Goal: Task Accomplishment & Management: Manage account settings

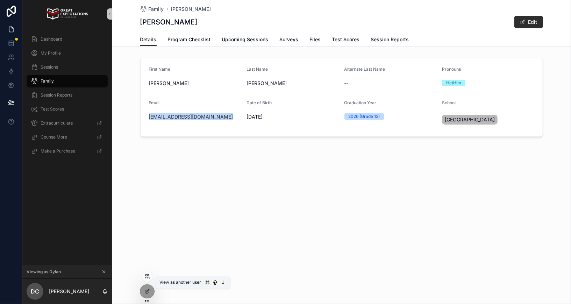
click at [147, 273] on icon at bounding box center [147, 276] width 6 height 6
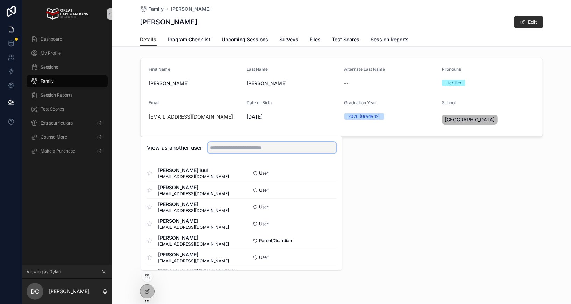
click at [239, 146] on input "text" at bounding box center [272, 147] width 129 height 11
type input "*********"
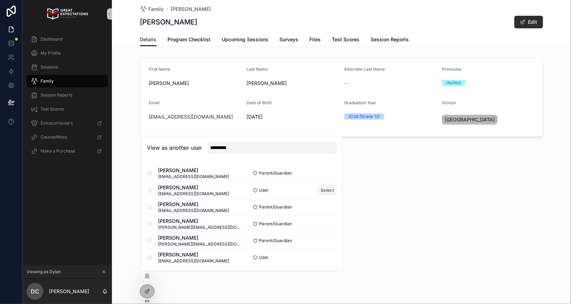
click at [326, 192] on button "Select" at bounding box center [327, 190] width 18 height 10
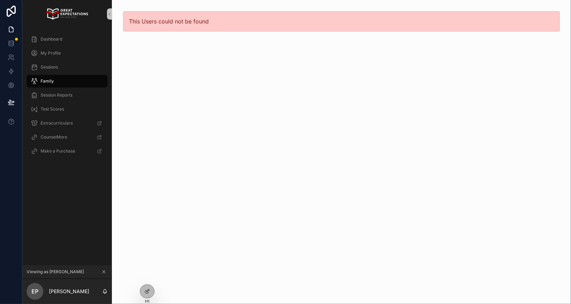
click at [77, 80] on div "Family" at bounding box center [67, 81] width 73 height 11
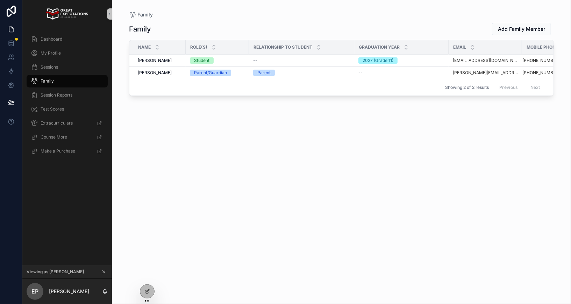
click at [368, 138] on div "Family Add Family Member Name Role(s) Relationship to Student Graduation Year E…" at bounding box center [341, 156] width 425 height 277
click at [269, 113] on div "Family Add Family Member Name Role(s) Relationship to Student Graduation Year E…" at bounding box center [341, 156] width 425 height 277
click at [55, 63] on div "Sessions" at bounding box center [67, 67] width 73 height 11
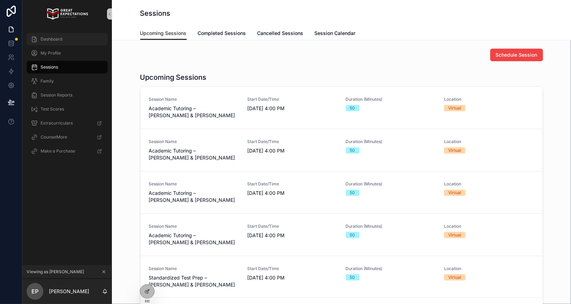
click at [57, 43] on div "Dashboard" at bounding box center [67, 39] width 73 height 11
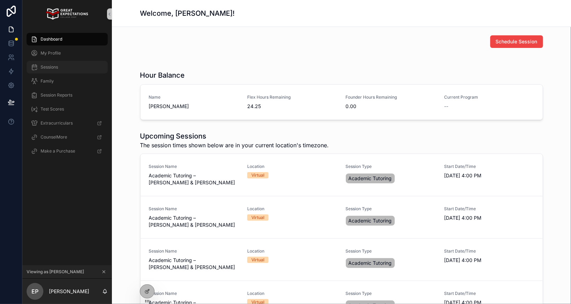
click at [54, 63] on div "Sessions" at bounding box center [67, 67] width 73 height 11
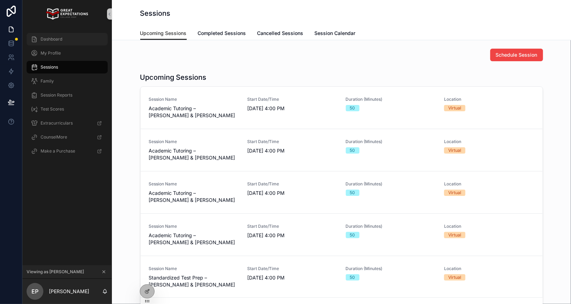
click at [58, 40] on span "Dashboard" at bounding box center [52, 39] width 22 height 6
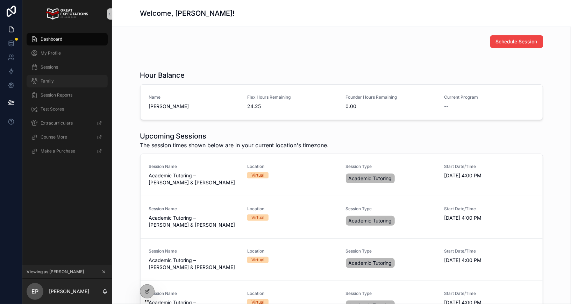
click at [56, 78] on div "Family" at bounding box center [67, 81] width 73 height 11
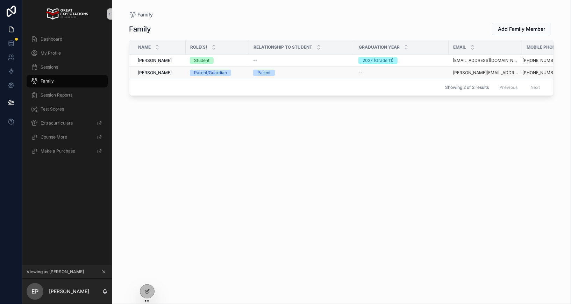
click at [143, 67] on td "Allan Park Allan Park" at bounding box center [157, 73] width 56 height 12
click at [143, 70] on span "Allan Park" at bounding box center [155, 73] width 34 height 6
click at [147, 61] on span "Erin Park" at bounding box center [155, 61] width 34 height 6
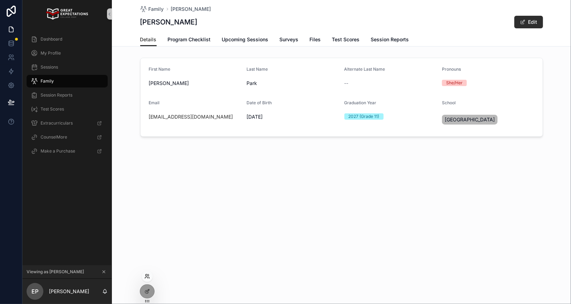
click at [146, 277] on icon at bounding box center [146, 277] width 3 height 1
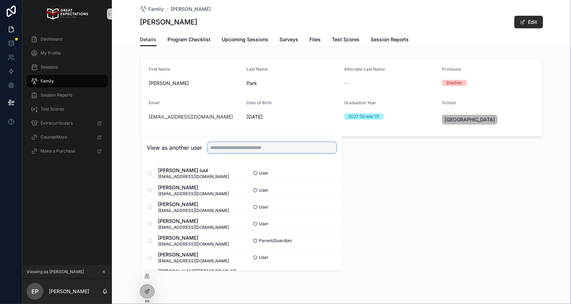
click at [218, 151] on input "text" at bounding box center [272, 147] width 129 height 11
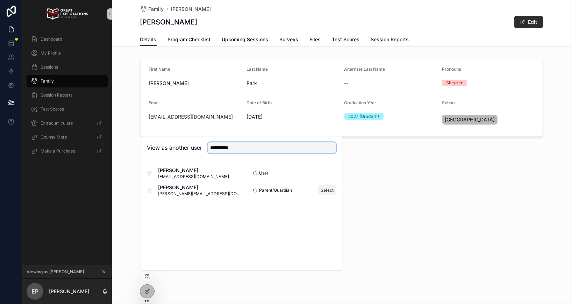
type input "**********"
click at [328, 190] on button "Select" at bounding box center [327, 190] width 18 height 10
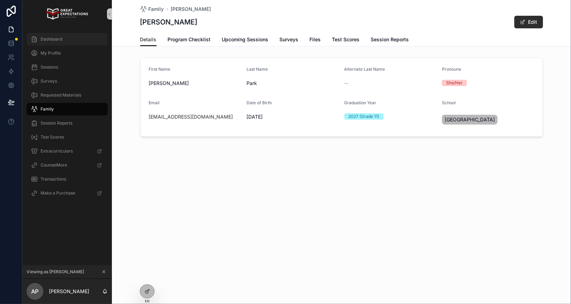
click at [49, 42] on div "Dashboard" at bounding box center [67, 39] width 73 height 11
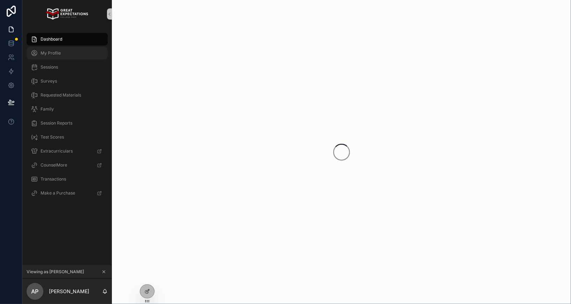
click at [49, 51] on span "My Profile" at bounding box center [51, 53] width 20 height 6
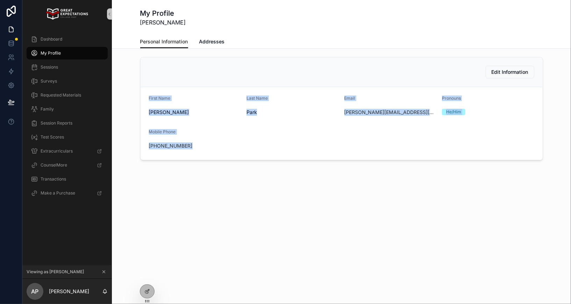
drag, startPoint x: 168, startPoint y: 175, endPoint x: 145, endPoint y: 93, distance: 85.6
click at [147, 91] on div "Edit Information First Name Allan Last Name Park Email allan.anj@gmail.com Pron…" at bounding box center [341, 128] width 459 height 159
click at [145, 93] on form "First Name Allan Last Name Park Email allan.anj@gmail.com Pronouns He/Him Mobil…" at bounding box center [342, 123] width 402 height 73
drag, startPoint x: 145, startPoint y: 93, endPoint x: 193, endPoint y: 181, distance: 100.8
click at [193, 181] on div "Edit Information First Name Allan Last Name Park Email allan.anj@gmail.com Pron…" at bounding box center [341, 128] width 459 height 159
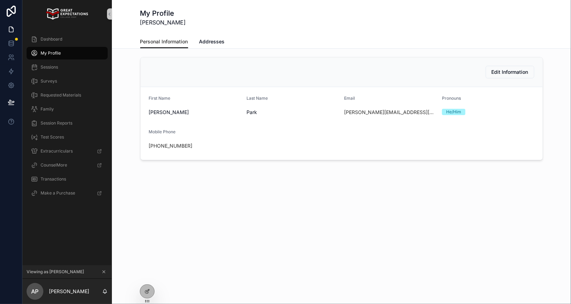
click at [187, 170] on div "Edit Information First Name Allan Last Name Park Email allan.anj@gmail.com Pron…" at bounding box center [341, 128] width 459 height 159
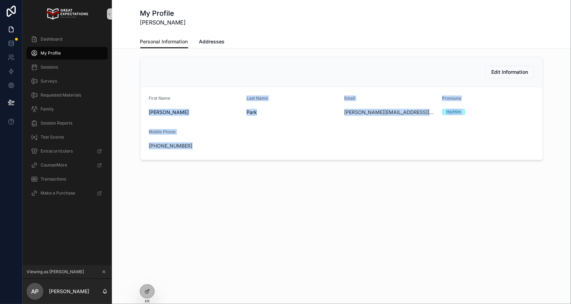
drag, startPoint x: 185, startPoint y: 170, endPoint x: 137, endPoint y: 103, distance: 82.3
click at [137, 103] on div "Edit Information First Name Allan Last Name Park Email allan.anj@gmail.com Pron…" at bounding box center [341, 128] width 459 height 159
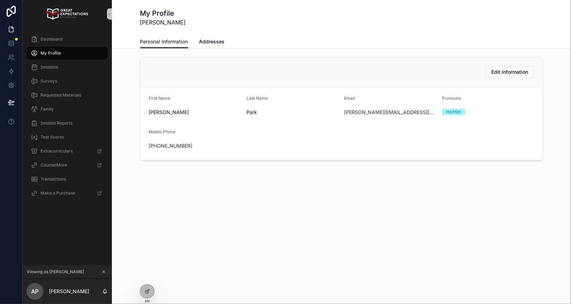
click at [138, 89] on div "Edit Information First Name Allan Last Name Park Email allan.anj@gmail.com Pron…" at bounding box center [342, 108] width 448 height 109
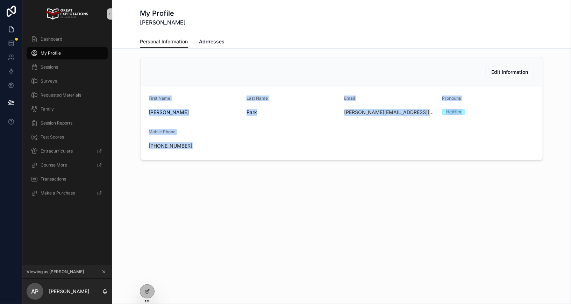
drag, startPoint x: 143, startPoint y: 93, endPoint x: 183, endPoint y: 202, distance: 116.0
click at [183, 202] on div "Edit Information First Name Allan Last Name Park Email allan.anj@gmail.com Pron…" at bounding box center [341, 128] width 459 height 159
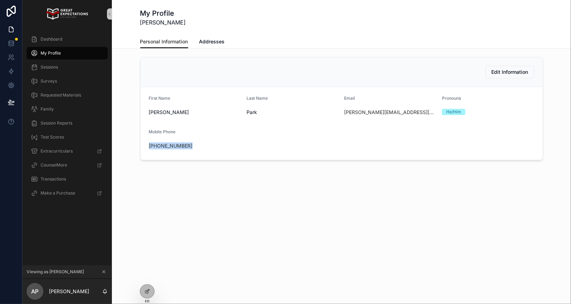
drag, startPoint x: 163, startPoint y: 153, endPoint x: 145, endPoint y: 137, distance: 23.6
click at [145, 137] on form "First Name Allan Last Name Park Email allan.anj@gmail.com Pronouns He/Him Mobil…" at bounding box center [342, 123] width 402 height 73
click at [125, 135] on div "Edit Information First Name Allan Last Name Park Email allan.anj@gmail.com Pron…" at bounding box center [342, 108] width 448 height 109
drag, startPoint x: 126, startPoint y: 136, endPoint x: 191, endPoint y: 165, distance: 71.1
click at [191, 165] on div "Edit Information First Name Allan Last Name Park Email allan.anj@gmail.com Pron…" at bounding box center [341, 128] width 459 height 159
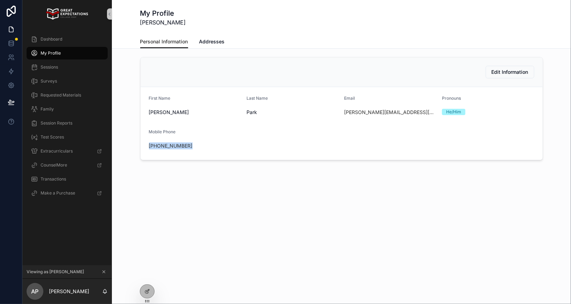
click at [191, 165] on div "Edit Information First Name Allan Last Name Park Email allan.anj@gmail.com Pron…" at bounding box center [341, 128] width 459 height 159
click at [53, 41] on span "Dashboard" at bounding box center [52, 39] width 22 height 6
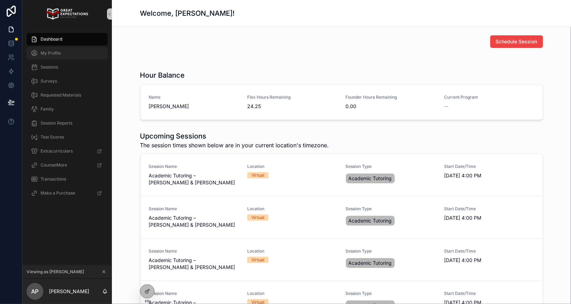
click at [58, 49] on div "My Profile" at bounding box center [67, 53] width 73 height 11
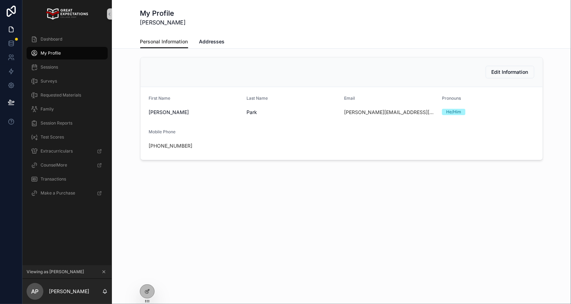
click at [208, 148] on div "(213) 327-4414" at bounding box center [195, 145] width 92 height 7
click at [208, 147] on div "(213) 327-4414" at bounding box center [195, 145] width 92 height 7
click at [208, 144] on div "(213) 327-4414" at bounding box center [195, 145] width 92 height 7
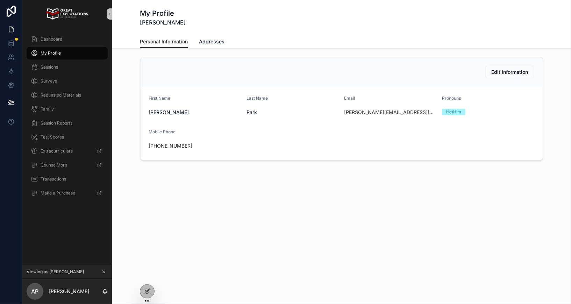
click at [208, 144] on div "(213) 327-4414" at bounding box center [195, 145] width 92 height 7
click at [208, 145] on div "(213) 327-4414" at bounding box center [195, 145] width 92 height 7
click at [148, 274] on icon at bounding box center [147, 276] width 6 height 6
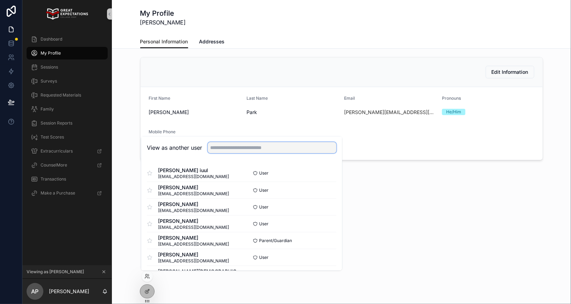
click at [222, 144] on input "text" at bounding box center [272, 147] width 129 height 11
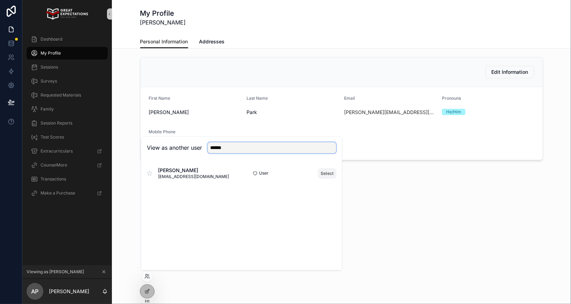
type input "*****"
click at [328, 174] on button "Select" at bounding box center [327, 173] width 18 height 10
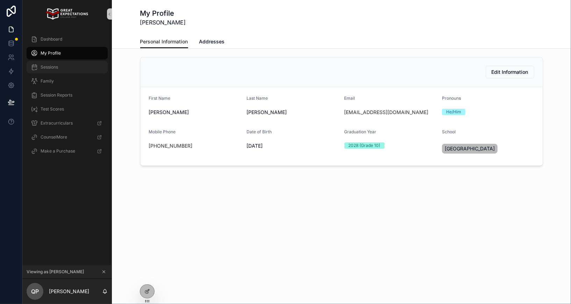
click at [59, 68] on div "Sessions" at bounding box center [67, 67] width 73 height 11
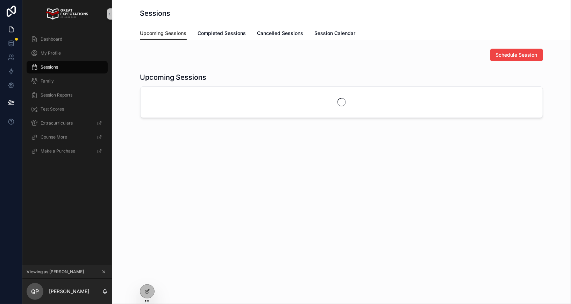
click at [57, 88] on div "Session Reports" at bounding box center [67, 95] width 90 height 14
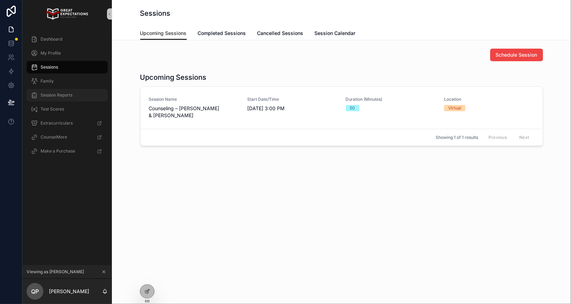
click at [61, 99] on div "Session Reports" at bounding box center [67, 95] width 73 height 11
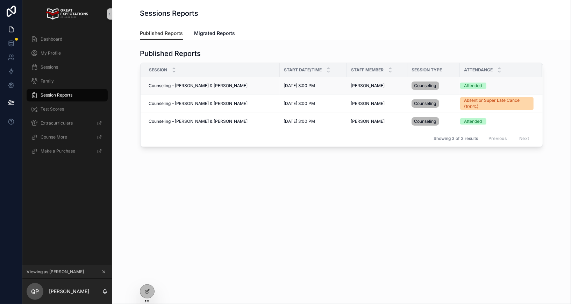
click at [157, 85] on span "Counseling – [PERSON_NAME] & [PERSON_NAME]" at bounding box center [198, 86] width 99 height 6
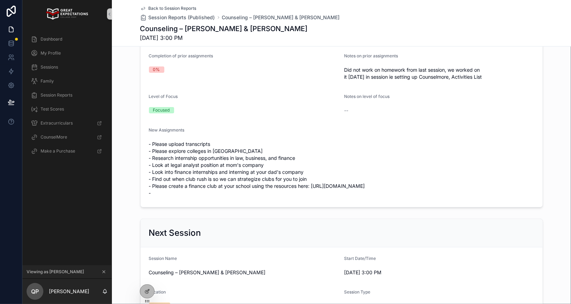
scroll to position [265, 0]
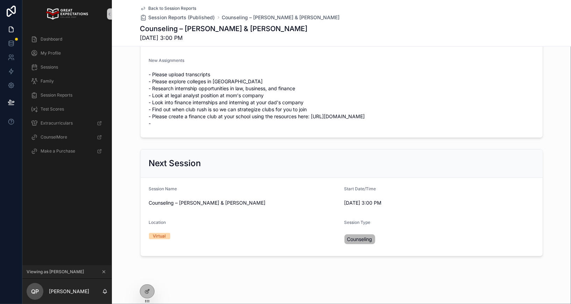
click at [106, 273] on icon "scrollable content" at bounding box center [103, 271] width 5 height 5
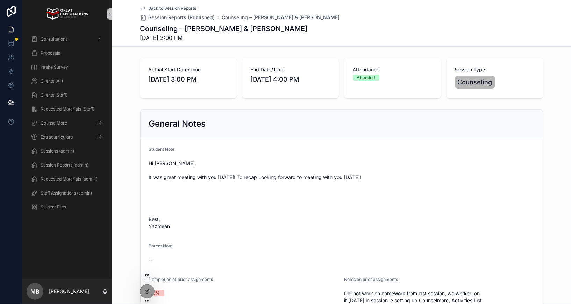
click at [144, 274] on icon at bounding box center [147, 276] width 6 height 6
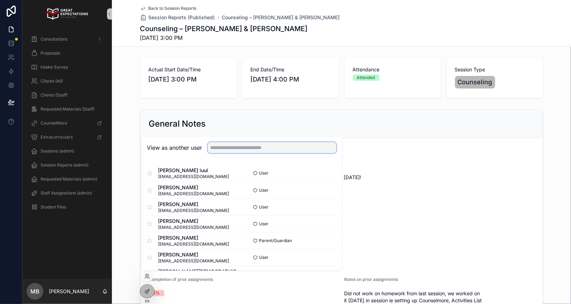
click at [232, 147] on input "text" at bounding box center [272, 147] width 129 height 11
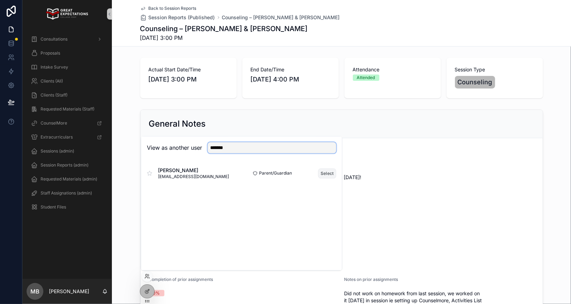
type input "******"
click at [325, 173] on button "Select" at bounding box center [327, 173] width 18 height 10
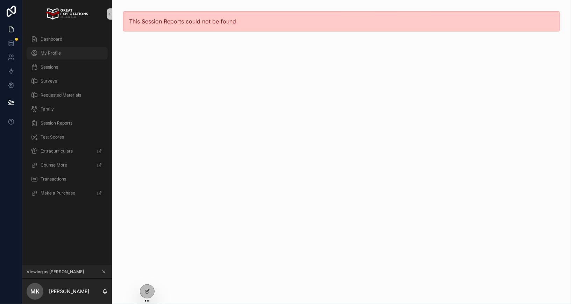
click at [56, 54] on span "My Profile" at bounding box center [51, 53] width 20 height 6
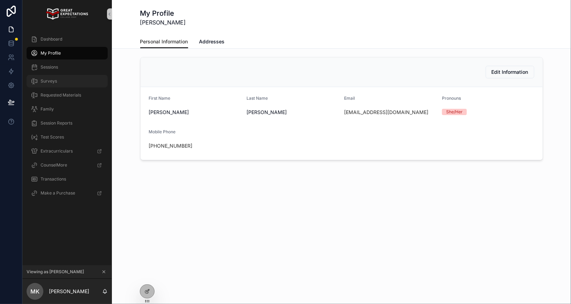
click at [54, 77] on div "Surveys" at bounding box center [67, 81] width 73 height 11
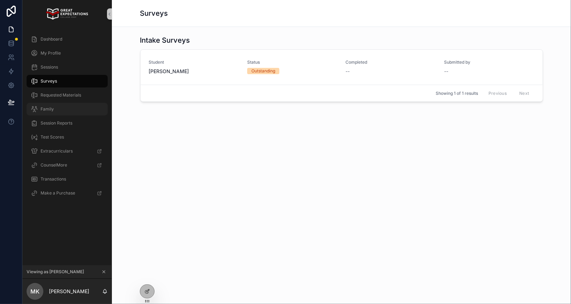
click at [49, 109] on span "Family" at bounding box center [47, 109] width 13 height 6
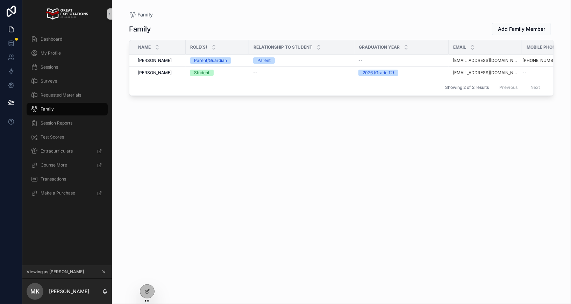
click at [103, 271] on icon "scrollable content" at bounding box center [103, 271] width 5 height 5
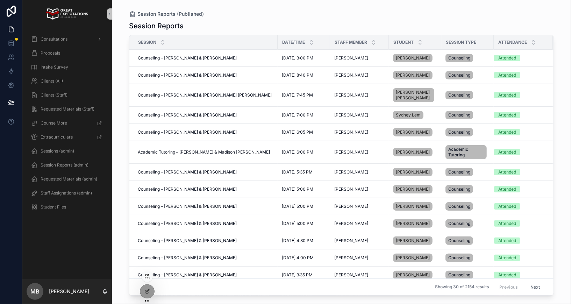
click at [146, 277] on icon at bounding box center [147, 276] width 6 height 6
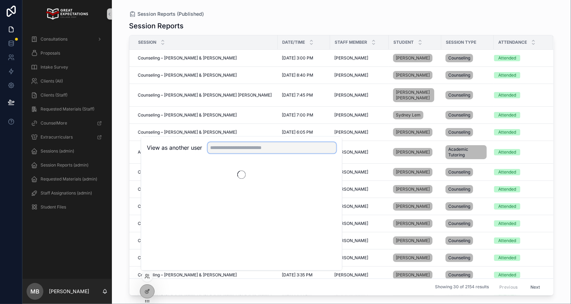
click at [217, 149] on input "text" at bounding box center [272, 147] width 129 height 11
type input "*"
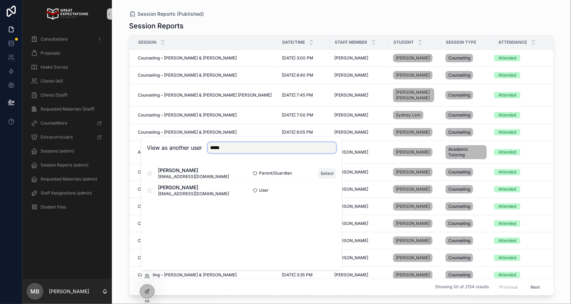
type input "*****"
click at [325, 173] on button "Select" at bounding box center [327, 173] width 18 height 10
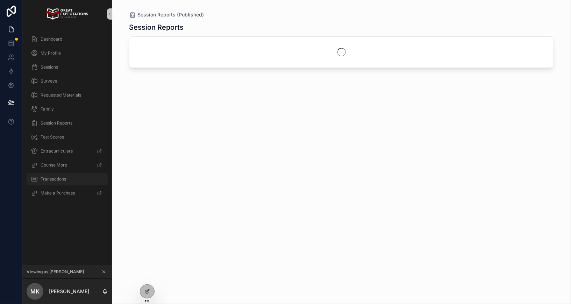
click at [61, 182] on div "Transactions" at bounding box center [67, 178] width 73 height 11
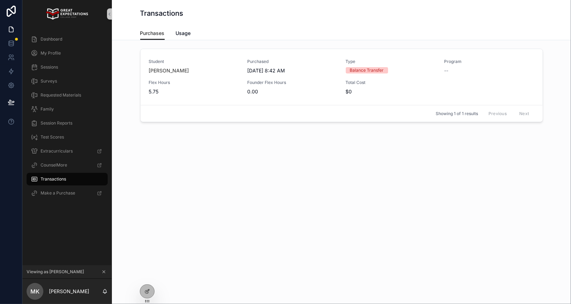
click at [191, 31] on div "Purchases Usage" at bounding box center [341, 33] width 403 height 13
click at [188, 32] on span "Usage" at bounding box center [183, 33] width 15 height 7
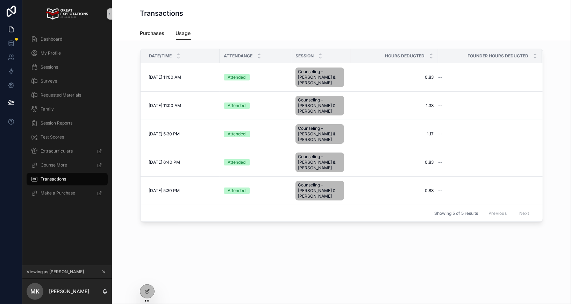
click at [151, 30] on span "Purchases" at bounding box center [152, 33] width 24 height 7
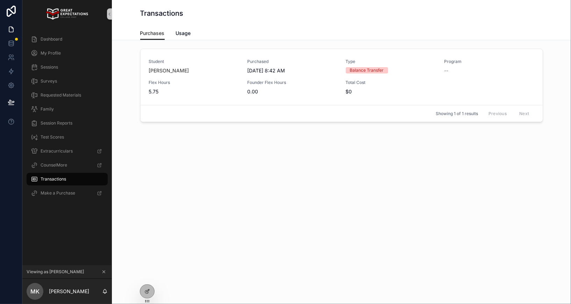
click at [107, 273] on button "scrollable content" at bounding box center [104, 272] width 8 height 8
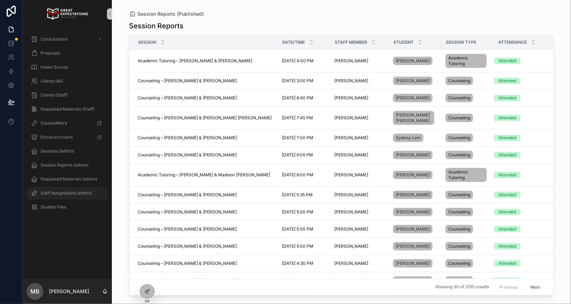
click at [57, 197] on div "Staff Assignations (admin)" at bounding box center [67, 192] width 73 height 11
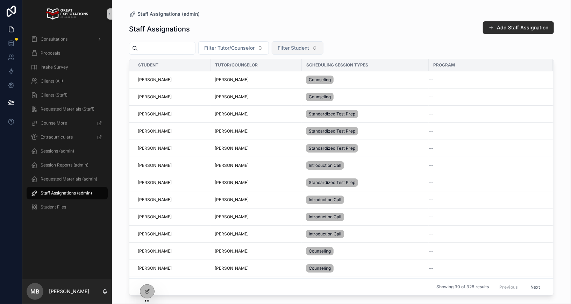
click at [296, 51] on button "Filter Student" at bounding box center [298, 47] width 52 height 13
type input "*"
click at [147, 276] on icon at bounding box center [147, 276] width 6 height 6
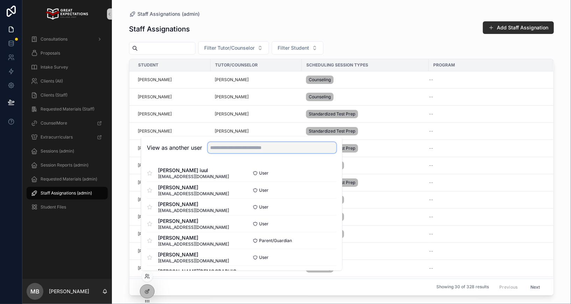
click at [225, 150] on input "text" at bounding box center [272, 147] width 129 height 11
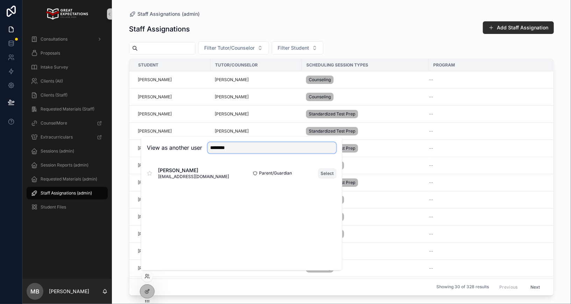
type input "********"
click at [332, 175] on button "Select" at bounding box center [327, 173] width 18 height 10
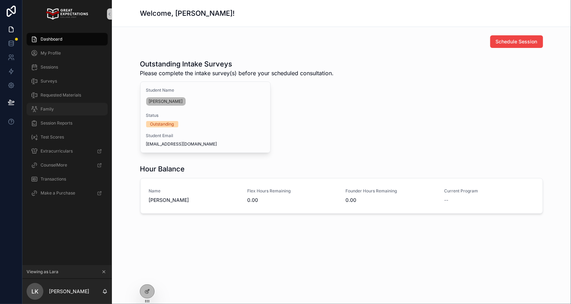
click at [51, 106] on span "Family" at bounding box center [47, 109] width 13 height 6
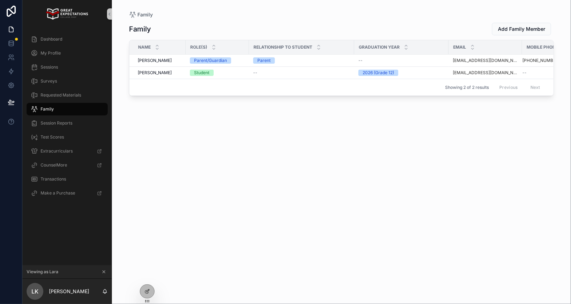
click at [102, 270] on icon "scrollable content" at bounding box center [103, 271] width 5 height 5
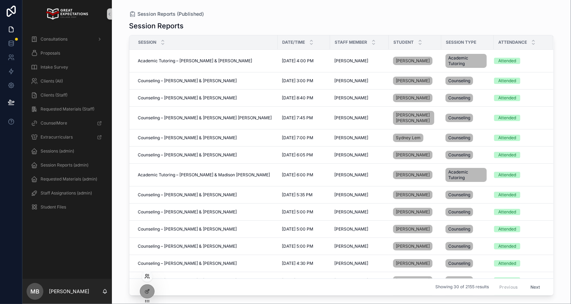
click at [146, 277] on icon at bounding box center [146, 277] width 3 height 1
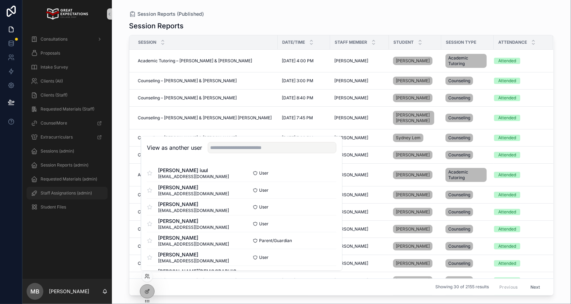
click at [71, 191] on span "Staff Assignations (admin)" at bounding box center [66, 193] width 51 height 6
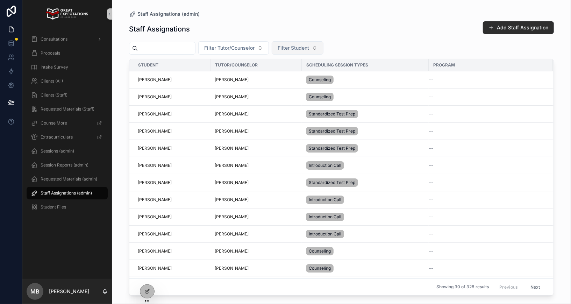
click at [300, 48] on span "Filter Student" at bounding box center [293, 47] width 31 height 7
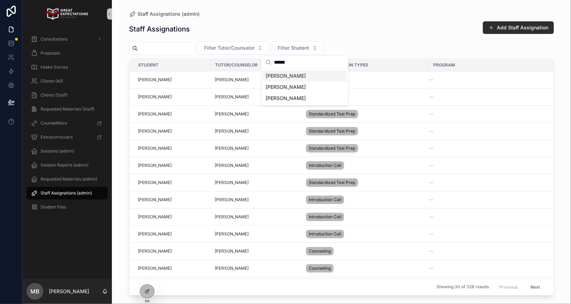
click at [286, 62] on input "*****" at bounding box center [309, 62] width 70 height 13
type input "*****"
click at [286, 74] on div "[PERSON_NAME]" at bounding box center [305, 75] width 84 height 11
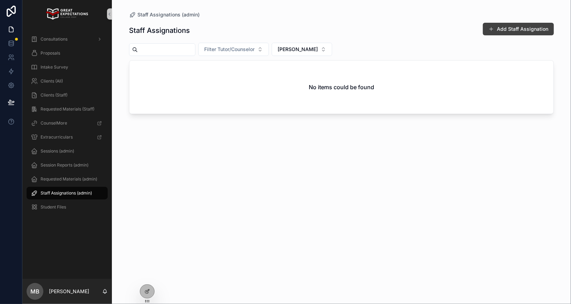
click at [506, 28] on button "Add Staff Assignation" at bounding box center [518, 29] width 71 height 13
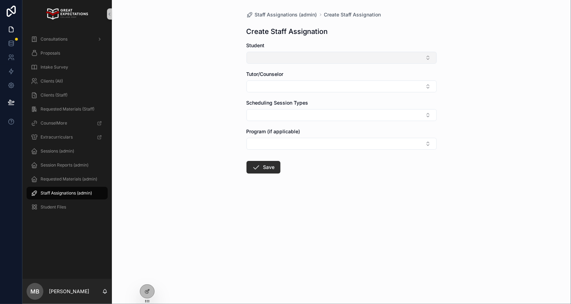
click at [294, 56] on button "Select Button" at bounding box center [342, 58] width 190 height 12
type input "*****"
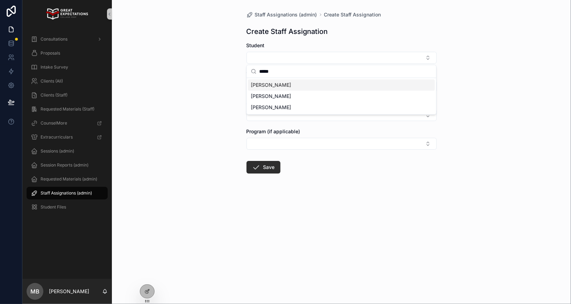
click at [268, 86] on span "[PERSON_NAME]" at bounding box center [271, 84] width 40 height 7
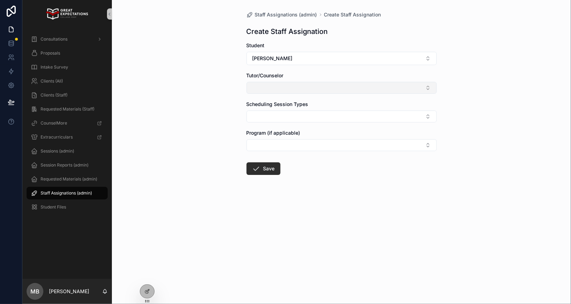
click at [274, 84] on button "Select Button" at bounding box center [342, 88] width 190 height 12
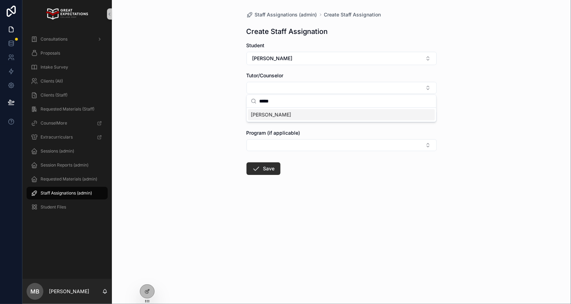
type input "*****"
click at [276, 119] on button "Select Button" at bounding box center [342, 117] width 190 height 12
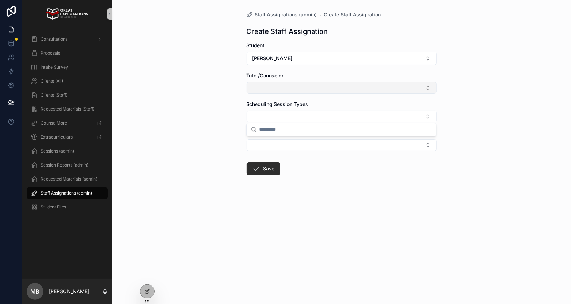
click at [275, 89] on button "Select Button" at bounding box center [342, 88] width 190 height 12
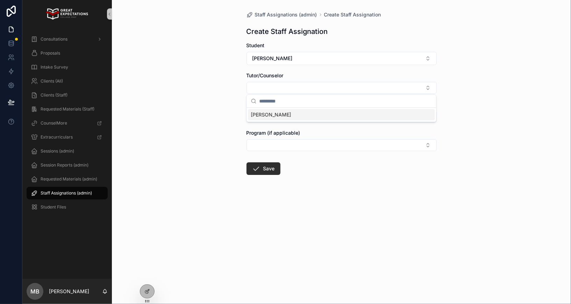
click at [272, 114] on span "[PERSON_NAME]" at bounding box center [271, 114] width 40 height 7
click at [257, 118] on button "Select Button" at bounding box center [342, 118] width 190 height 12
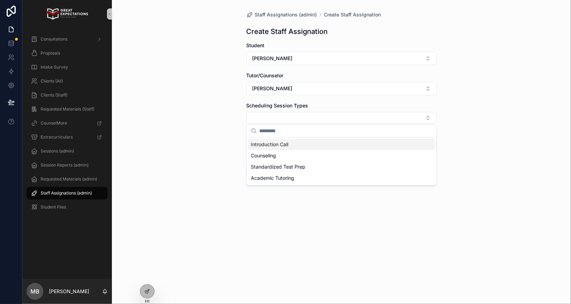
click at [258, 141] on span "Introduction Call" at bounding box center [269, 144] width 37 height 7
click at [219, 202] on div "Staff Assignations (admin) Create Staff Assignation Create Staff Assignation St…" at bounding box center [341, 152] width 459 height 304
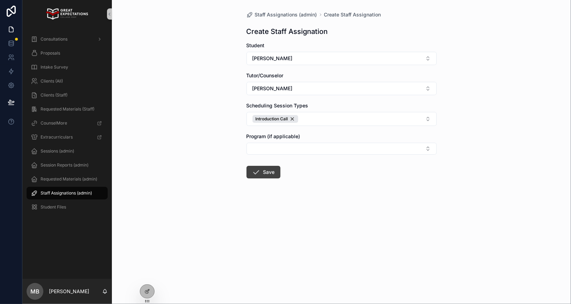
click at [254, 169] on icon "scrollable content" at bounding box center [256, 172] width 8 height 8
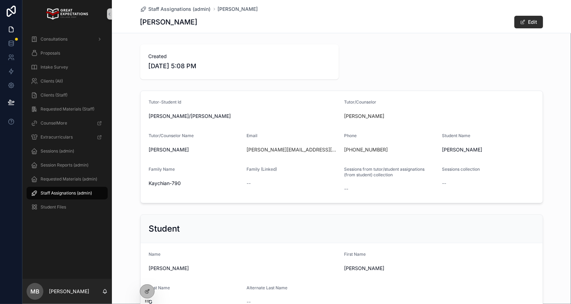
click at [64, 194] on span "Staff Assignations (admin)" at bounding box center [66, 193] width 51 height 6
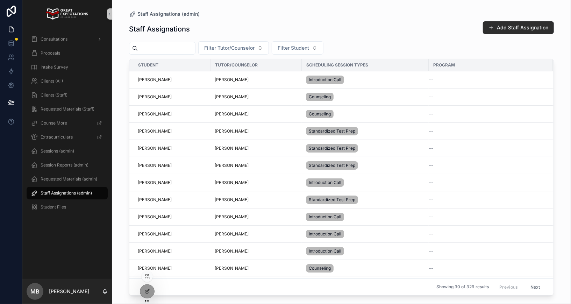
click at [146, 279] on div at bounding box center [147, 276] width 11 height 11
click at [145, 278] on icon at bounding box center [147, 276] width 6 height 6
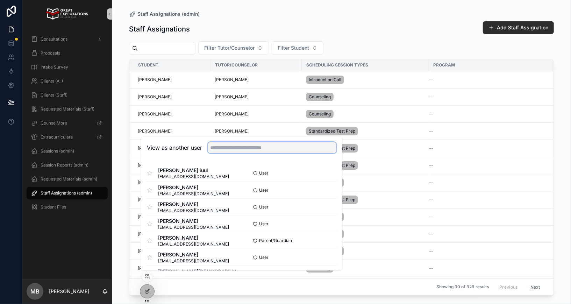
click at [228, 151] on input "text" at bounding box center [272, 147] width 129 height 11
type input "*******"
click at [328, 172] on button "Select" at bounding box center [327, 173] width 18 height 10
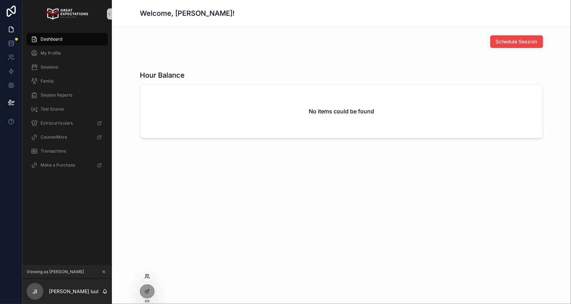
click at [145, 278] on icon at bounding box center [147, 276] width 6 height 6
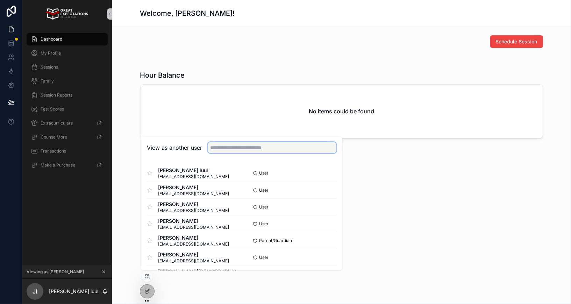
click at [249, 144] on input "text" at bounding box center [272, 147] width 129 height 11
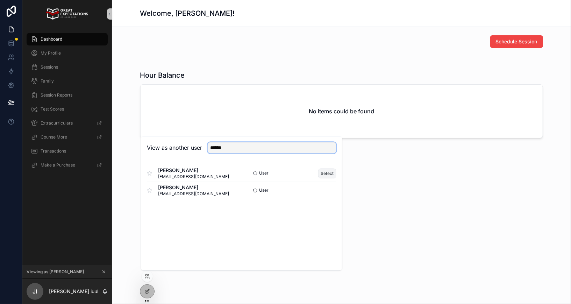
type input "*****"
click at [324, 175] on button "Select" at bounding box center [327, 173] width 18 height 10
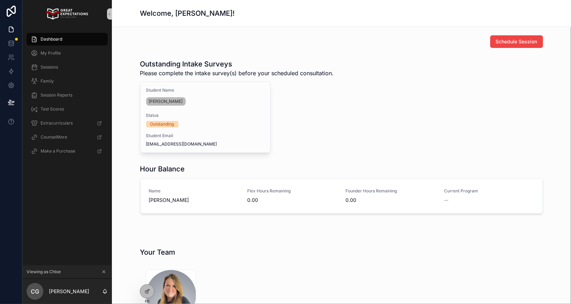
click at [101, 272] on button "scrollable content" at bounding box center [104, 272] width 8 height 8
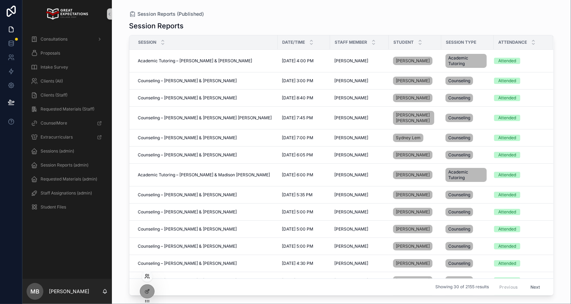
click at [147, 275] on icon at bounding box center [147, 276] width 6 height 6
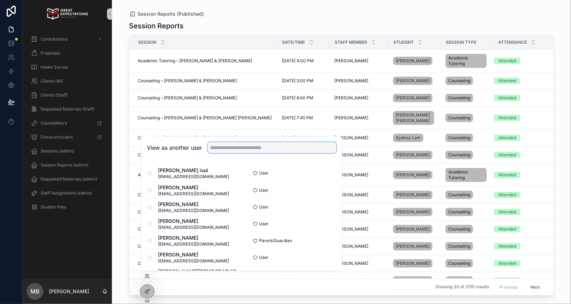
click at [241, 143] on input "text" at bounding box center [272, 147] width 129 height 11
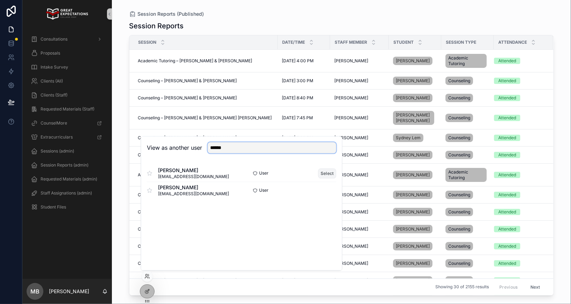
type input "*****"
click at [328, 174] on button "Select" at bounding box center [327, 173] width 18 height 10
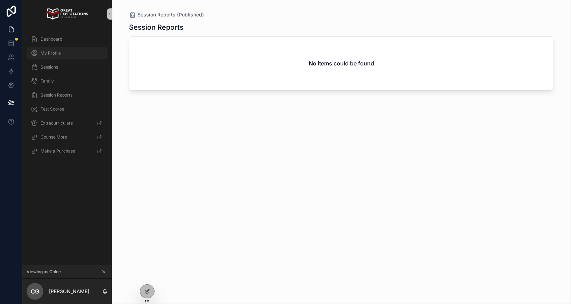
click at [54, 52] on span "My Profile" at bounding box center [51, 53] width 20 height 6
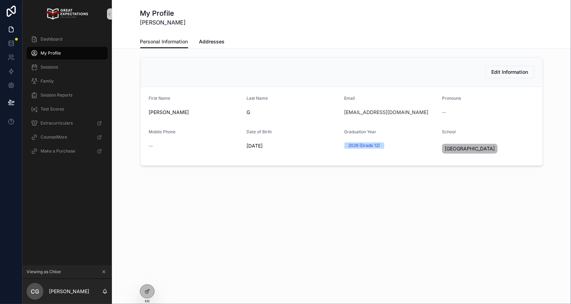
click at [103, 271] on icon "scrollable content" at bounding box center [104, 272] width 2 height 2
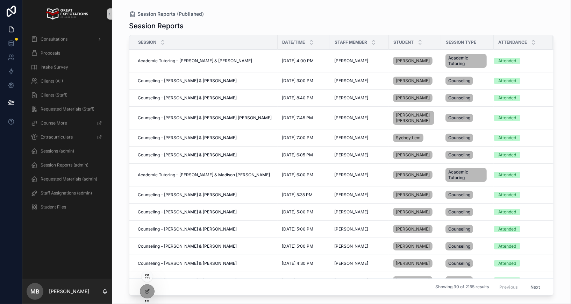
click at [147, 274] on icon at bounding box center [147, 276] width 6 height 6
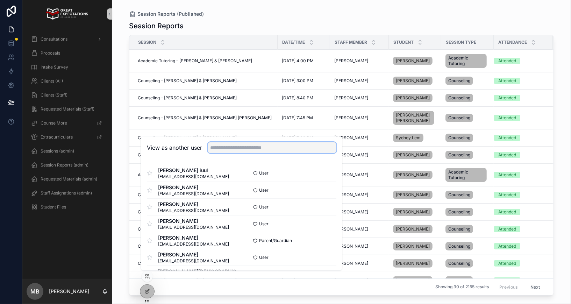
click at [232, 145] on input "text" at bounding box center [272, 147] width 129 height 11
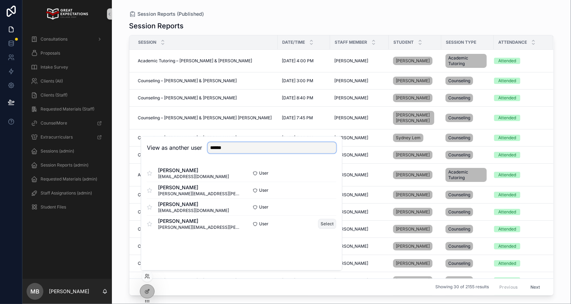
type input "*****"
click at [325, 227] on button "Select" at bounding box center [327, 224] width 18 height 10
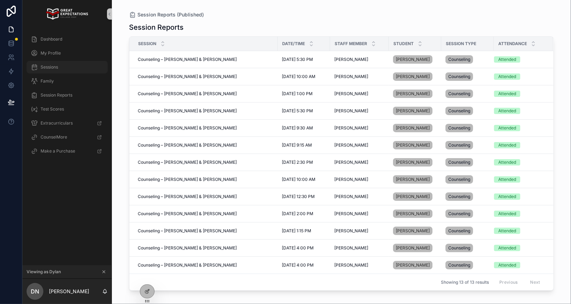
click at [60, 66] on div "Sessions" at bounding box center [67, 67] width 73 height 11
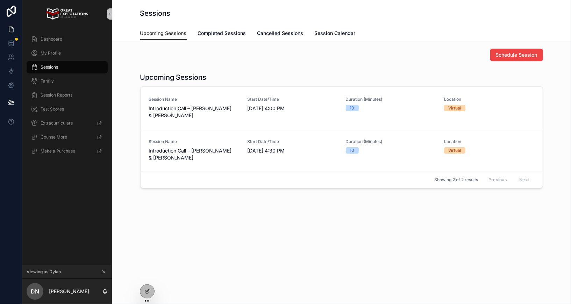
click at [104, 271] on icon "scrollable content" at bounding box center [103, 271] width 5 height 5
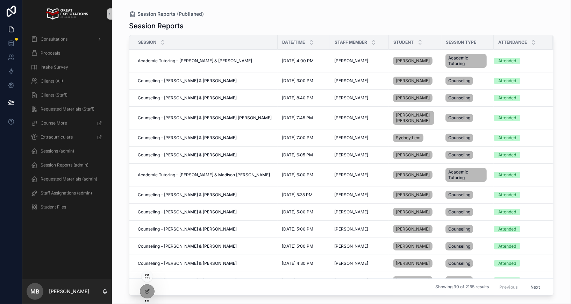
click at [148, 278] on icon at bounding box center [147, 276] width 6 height 6
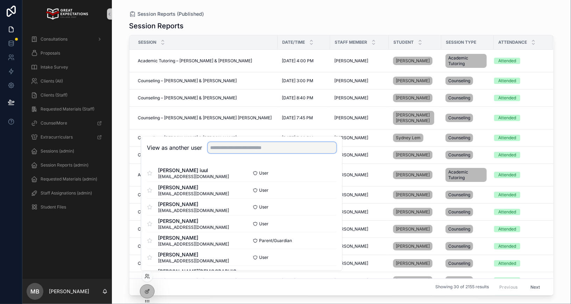
click at [219, 142] on input "text" at bounding box center [272, 147] width 129 height 11
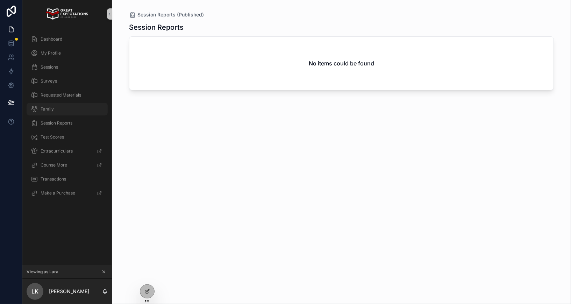
click at [48, 106] on div "Family" at bounding box center [67, 109] width 73 height 11
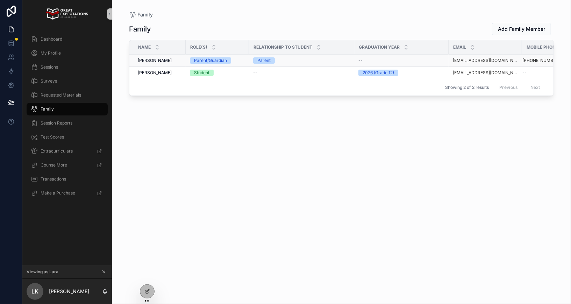
click at [151, 63] on td "[PERSON_NAME] [PERSON_NAME]" at bounding box center [157, 61] width 56 height 12
click at [150, 61] on span "[PERSON_NAME]" at bounding box center [155, 61] width 34 height 6
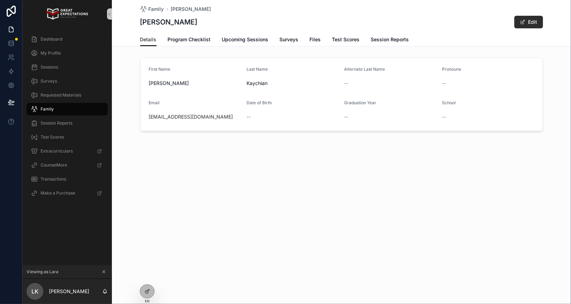
click at [59, 107] on div "Family" at bounding box center [67, 109] width 73 height 11
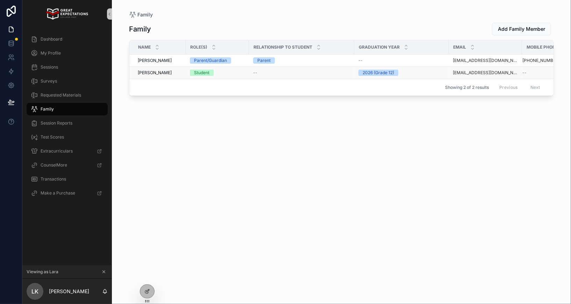
click at [140, 71] on span "[PERSON_NAME]" at bounding box center [155, 73] width 34 height 6
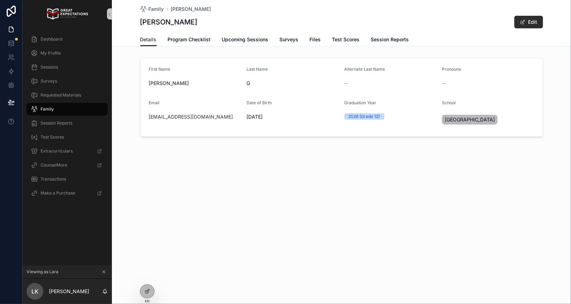
click at [57, 107] on div "Family" at bounding box center [67, 109] width 73 height 11
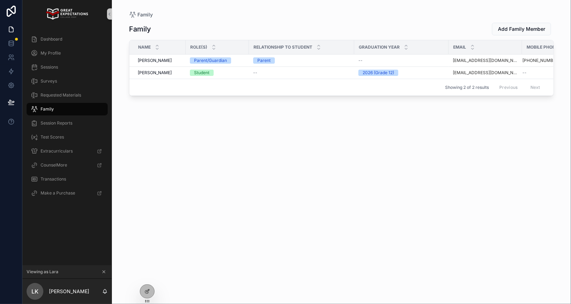
click at [103, 271] on icon "scrollable content" at bounding box center [104, 272] width 2 height 2
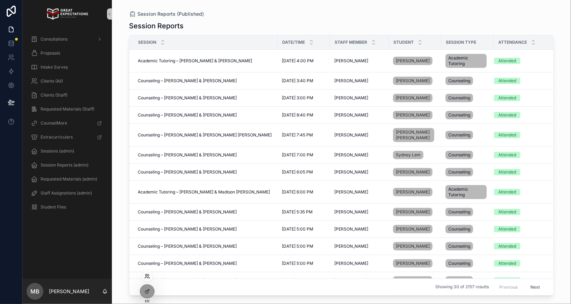
click at [147, 276] on icon at bounding box center [147, 276] width 6 height 6
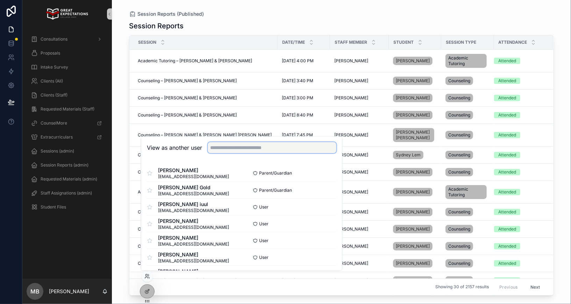
click at [243, 147] on input "text" at bounding box center [272, 147] width 129 height 11
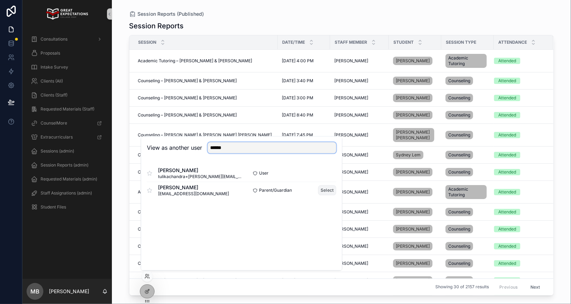
type input "******"
click at [327, 190] on button "Select" at bounding box center [327, 190] width 18 height 10
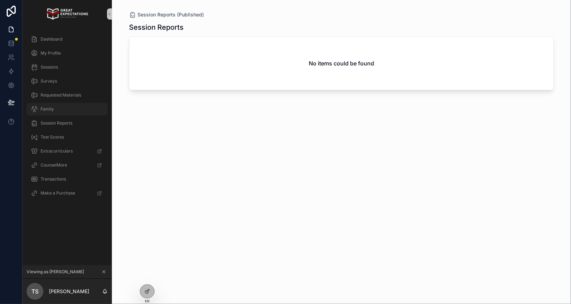
click at [48, 109] on span "Family" at bounding box center [47, 109] width 13 height 6
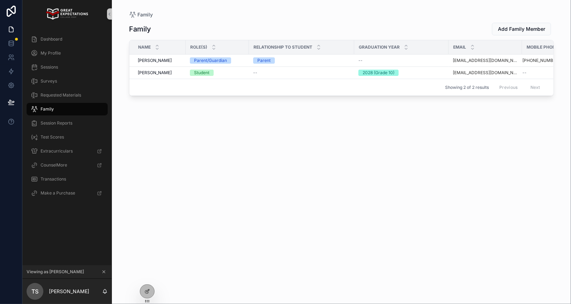
click at [105, 271] on icon "scrollable content" at bounding box center [103, 271] width 5 height 5
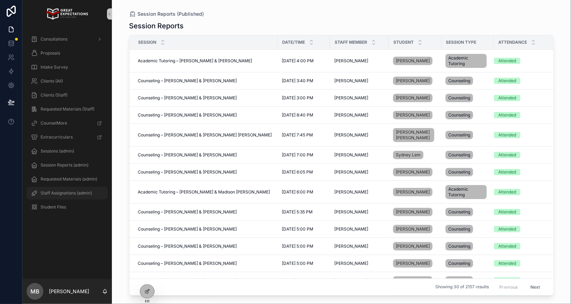
click at [55, 192] on span "Staff Assignations (admin)" at bounding box center [66, 193] width 51 height 6
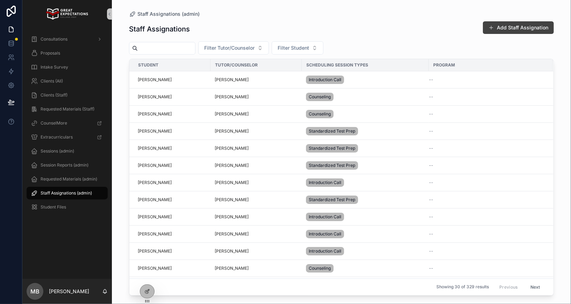
click at [518, 27] on button "Add Staff Assignation" at bounding box center [518, 27] width 71 height 13
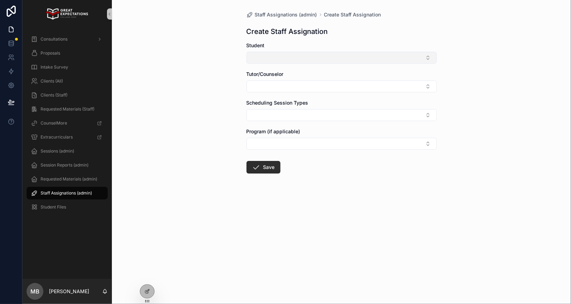
click at [315, 57] on button "Select Button" at bounding box center [342, 58] width 190 height 12
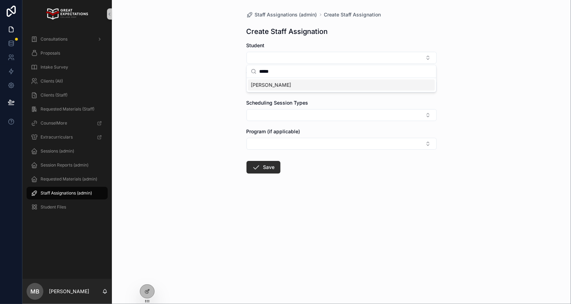
type input "*****"
click at [274, 87] on span "[PERSON_NAME]" at bounding box center [271, 84] width 40 height 7
click at [267, 91] on button "Select Button" at bounding box center [342, 88] width 190 height 12
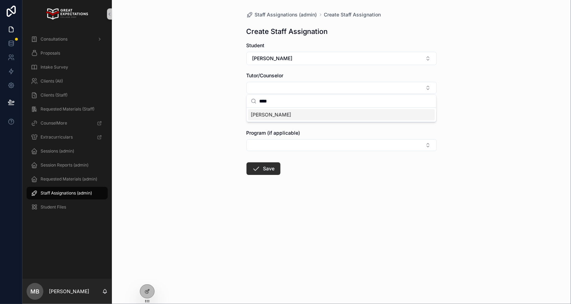
type input "****"
click at [264, 112] on span "[PERSON_NAME]" at bounding box center [271, 114] width 40 height 7
click at [262, 121] on button "Select Button" at bounding box center [342, 118] width 190 height 12
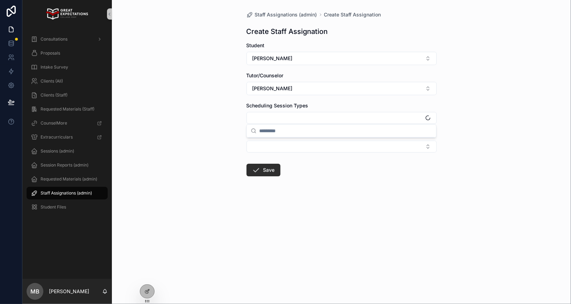
click at [262, 133] on input "scrollable content" at bounding box center [345, 130] width 173 height 13
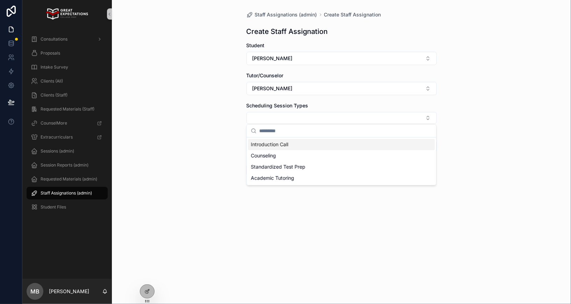
click at [258, 145] on span "Introduction Call" at bounding box center [269, 144] width 37 height 7
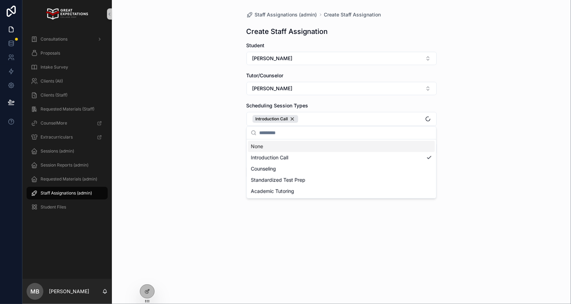
click at [215, 145] on div "Staff Assignations (admin) Create Staff Assignation Create Staff Assignation St…" at bounding box center [341, 152] width 459 height 304
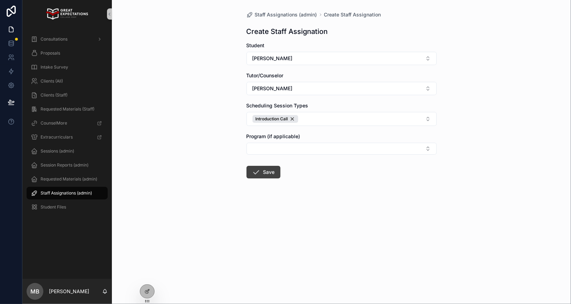
click at [264, 166] on button "Save" at bounding box center [264, 172] width 34 height 13
click at [62, 192] on span "Staff Assignations (admin)" at bounding box center [66, 193] width 51 height 6
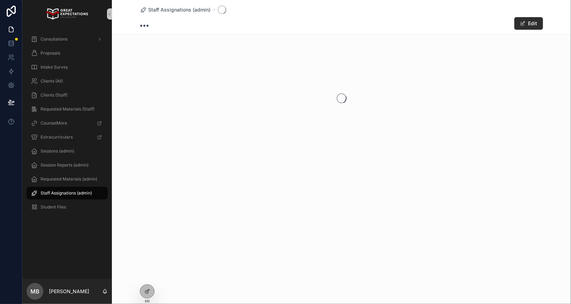
click at [62, 192] on span "Staff Assignations (admin)" at bounding box center [66, 193] width 51 height 6
